Goal: Entertainment & Leisure: Consume media (video, audio)

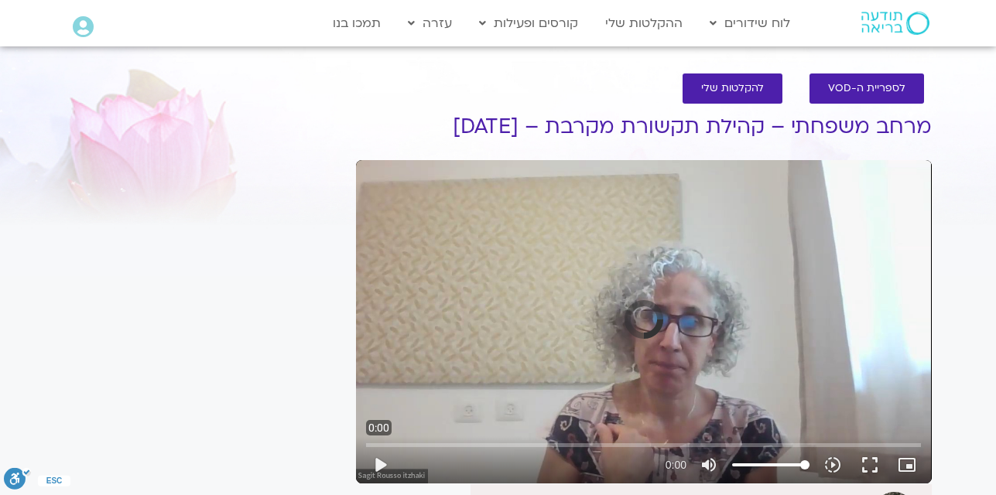
click at [604, 235] on div "Skip Ad 0:00 play_arrow 0:00 volume_up Mute tune Resolution Auto slow_motion_vi…" at bounding box center [644, 322] width 576 height 324
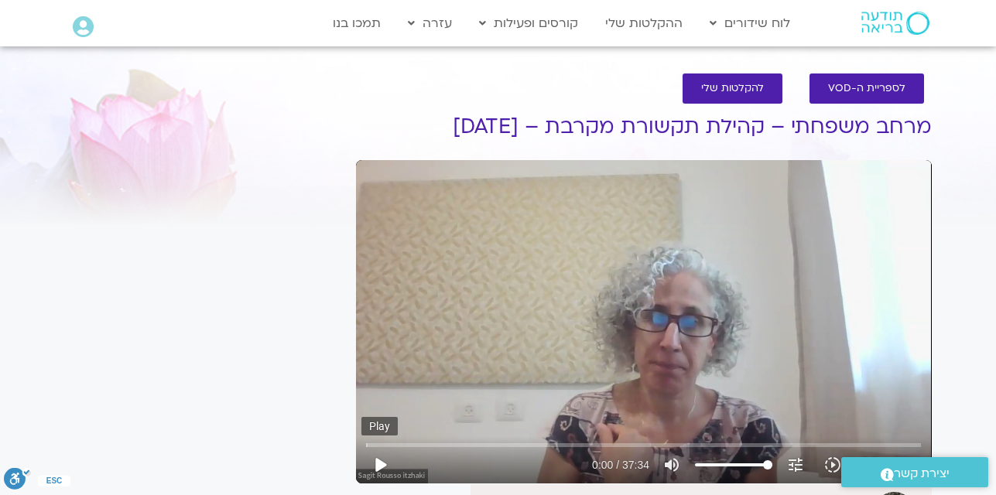
click at [382, 463] on button "play_arrow" at bounding box center [379, 465] width 37 height 37
click at [413, 443] on input "Seek" at bounding box center [643, 444] width 555 height 9
click at [480, 443] on input "Seek" at bounding box center [643, 444] width 555 height 9
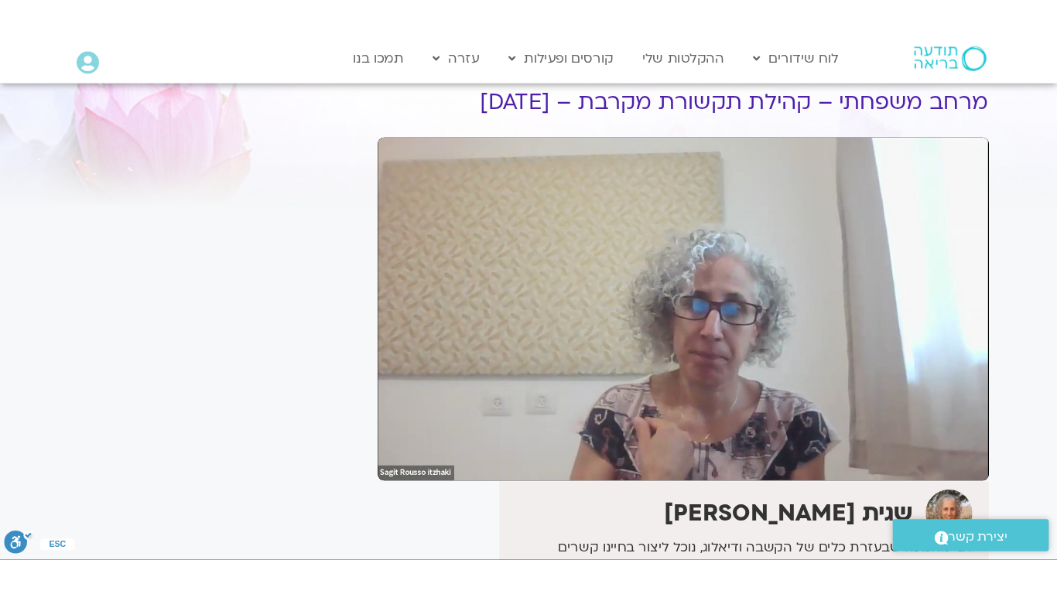
scroll to position [93, 0]
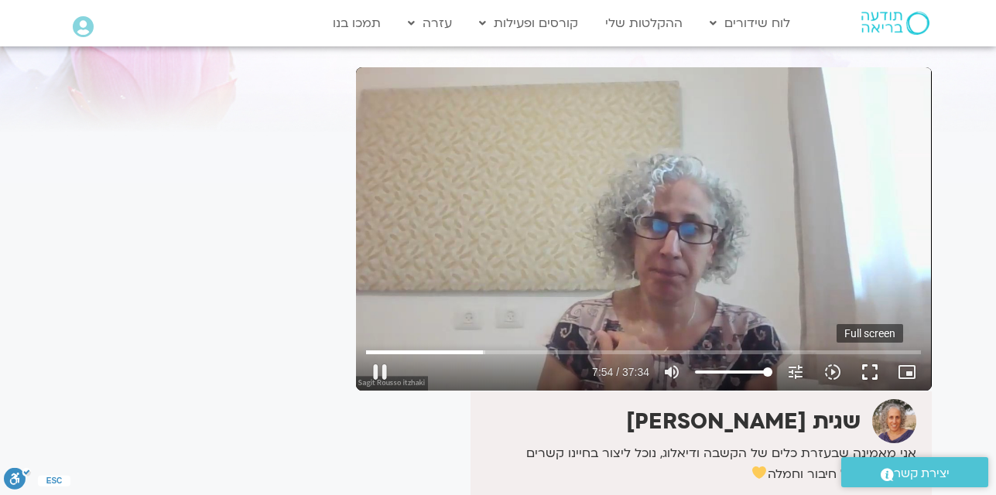
click at [869, 372] on button "fullscreen" at bounding box center [869, 372] width 37 height 37
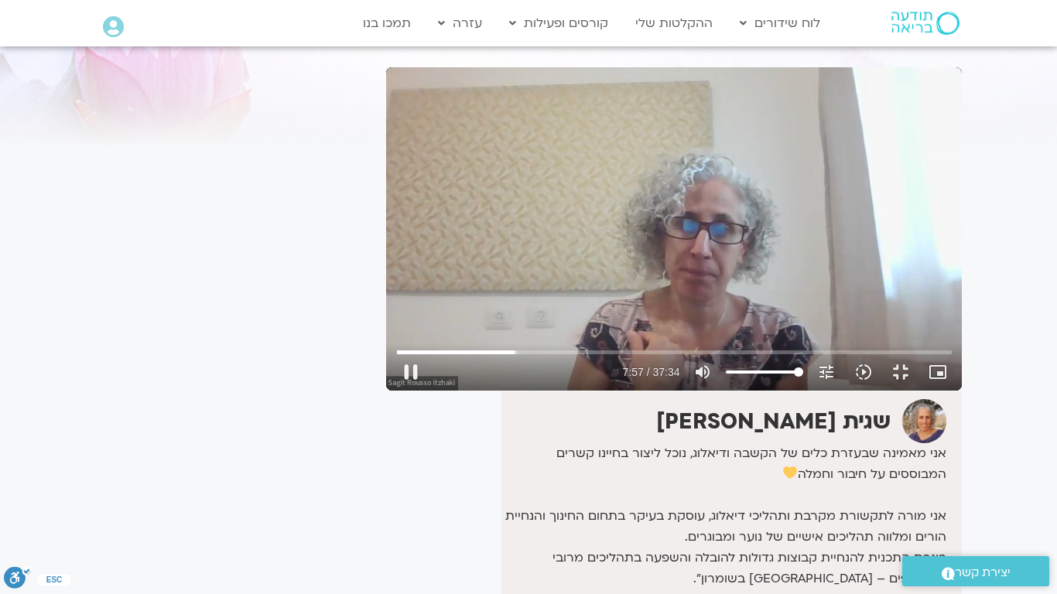
type input "477.701158"
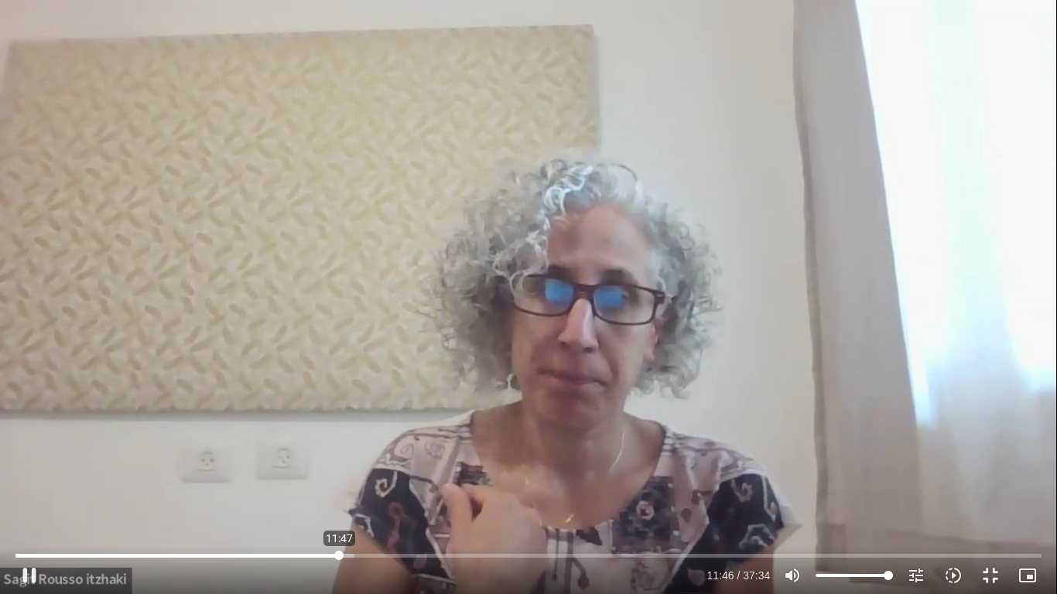
click at [339, 495] on input "Seek" at bounding box center [528, 555] width 1027 height 9
click at [329, 495] on input "Seek" at bounding box center [528, 555] width 1027 height 9
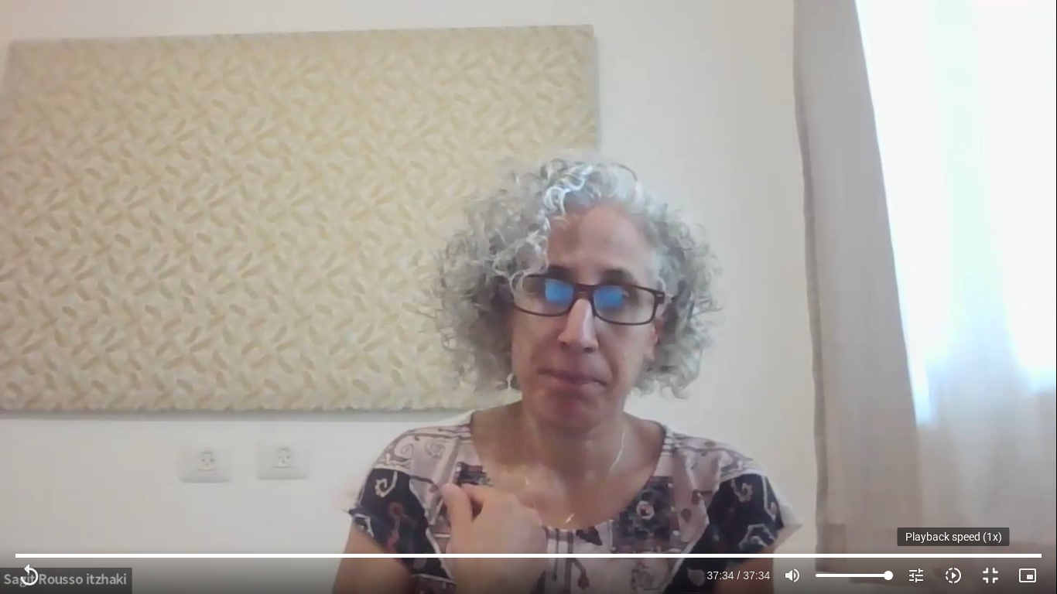
type input "2254"
